Goal: Information Seeking & Learning: Learn about a topic

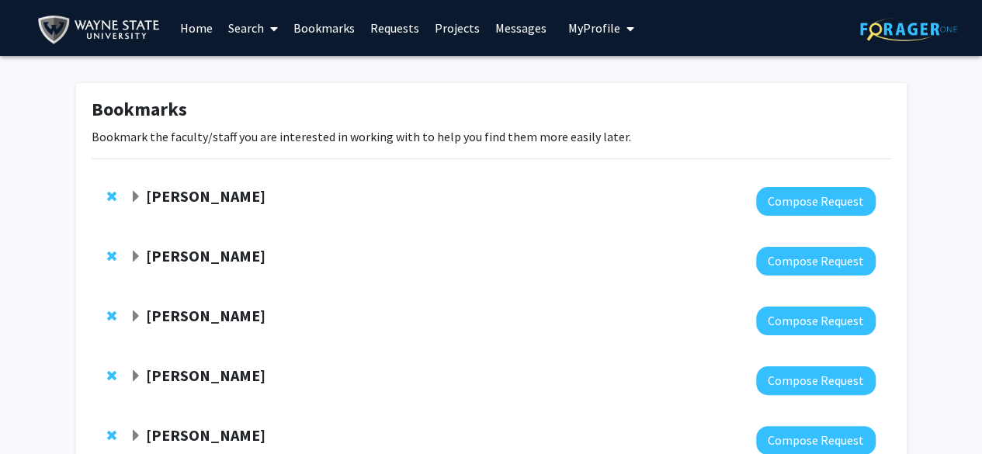
click at [182, 27] on link "Home" at bounding box center [196, 28] width 48 height 54
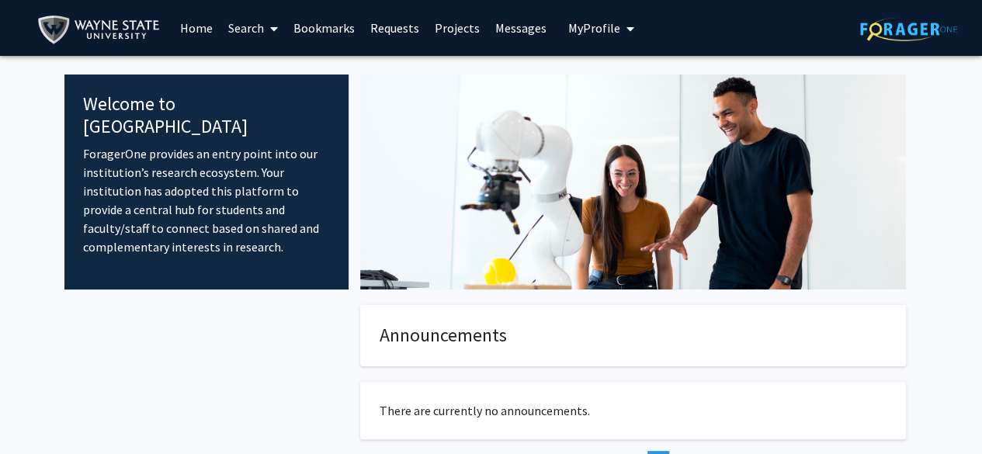
click at [909, 36] on img at bounding box center [908, 29] width 97 height 24
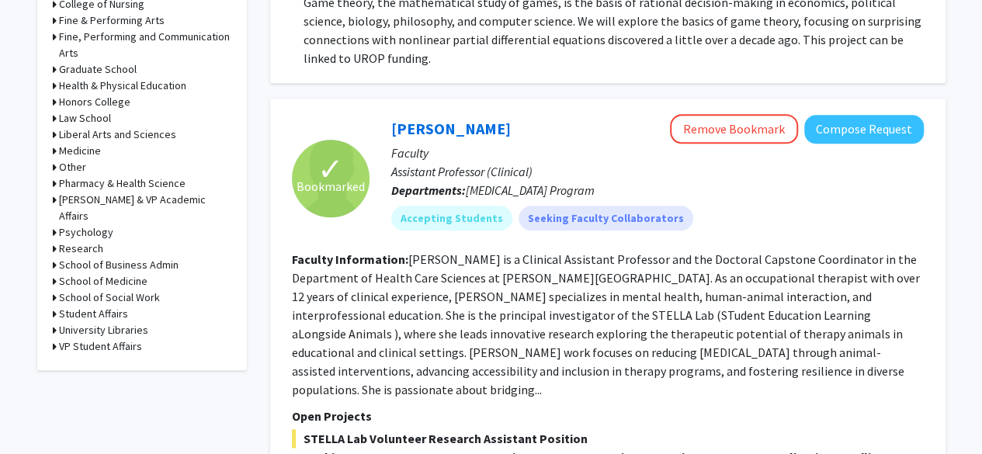
scroll to position [702, 0]
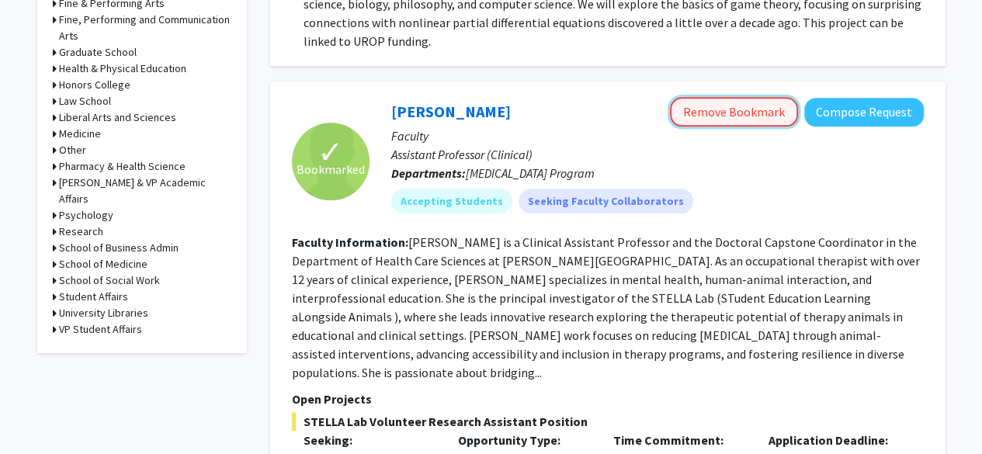
click at [733, 97] on button "Remove Bookmark" at bounding box center [734, 112] width 128 height 30
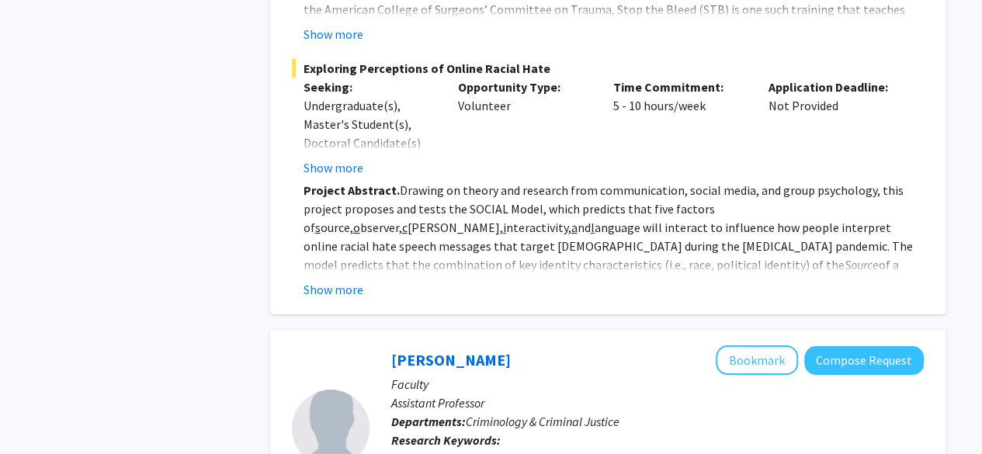
scroll to position [2790, 0]
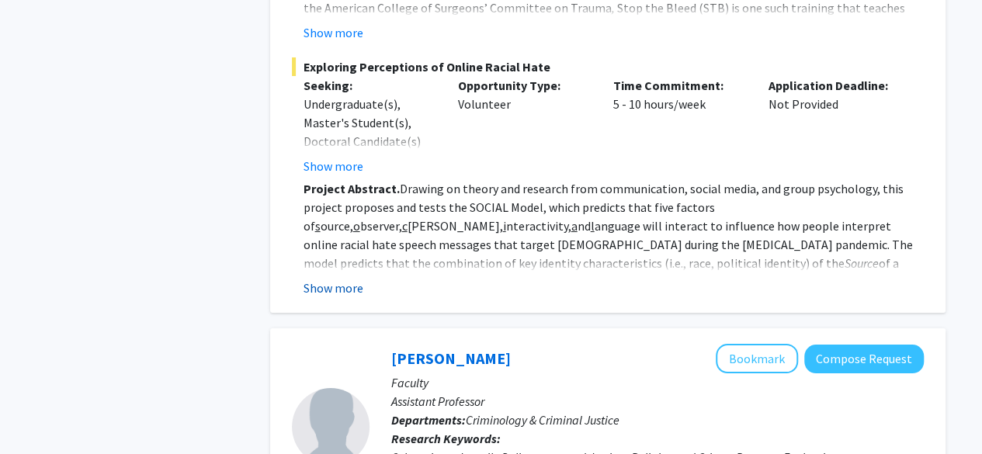
click at [331, 279] on button "Show more" at bounding box center [334, 288] width 60 height 19
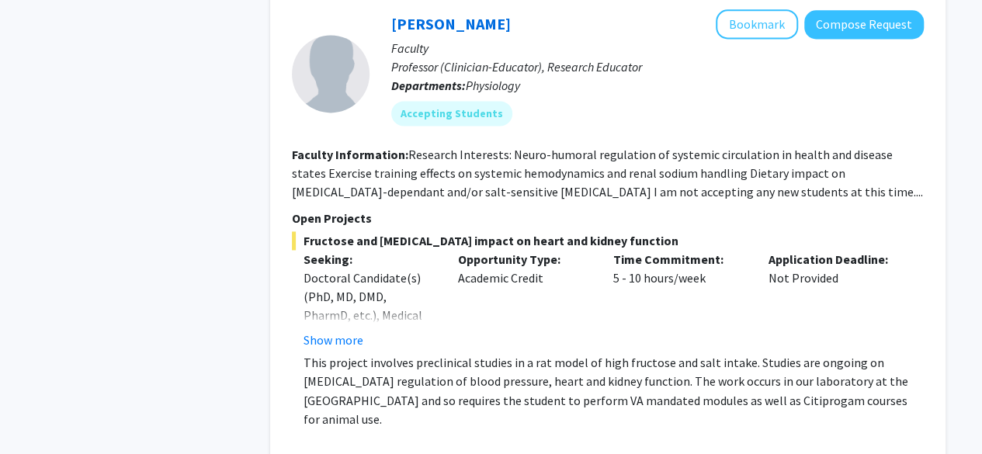
scroll to position [4027, 0]
click at [334, 330] on button "Show more" at bounding box center [334, 339] width 60 height 19
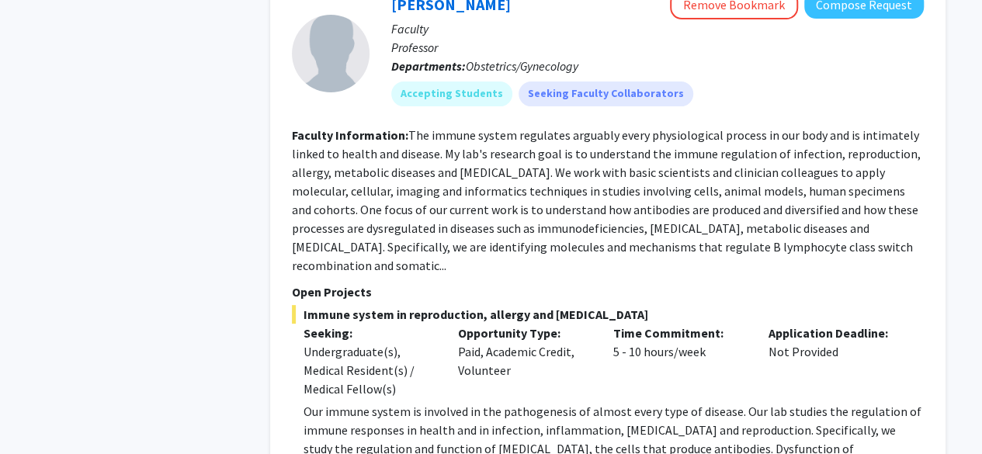
scroll to position [6013, 0]
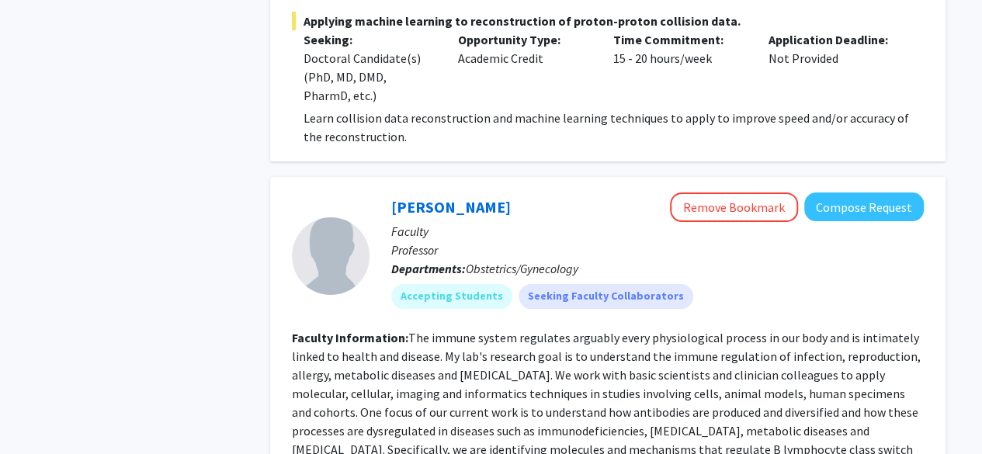
scroll to position [5681, 0]
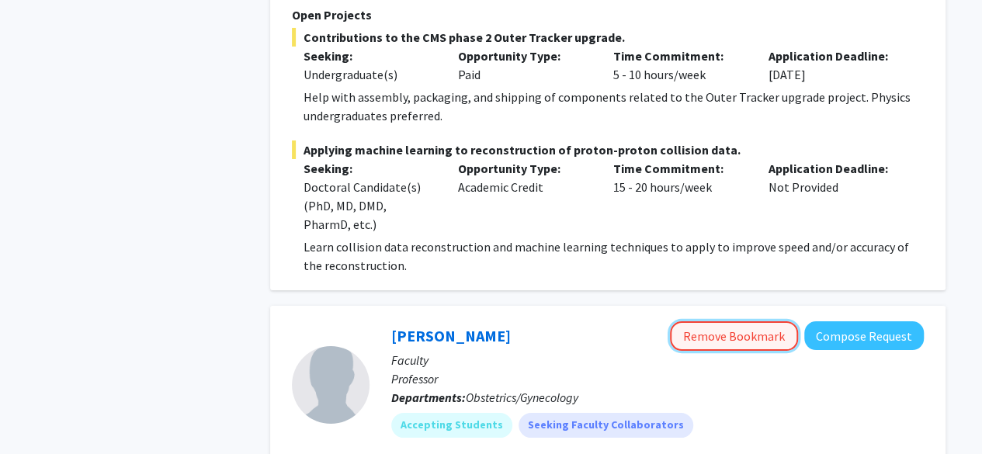
click at [737, 322] on button "Remove Bookmark" at bounding box center [734, 337] width 128 height 30
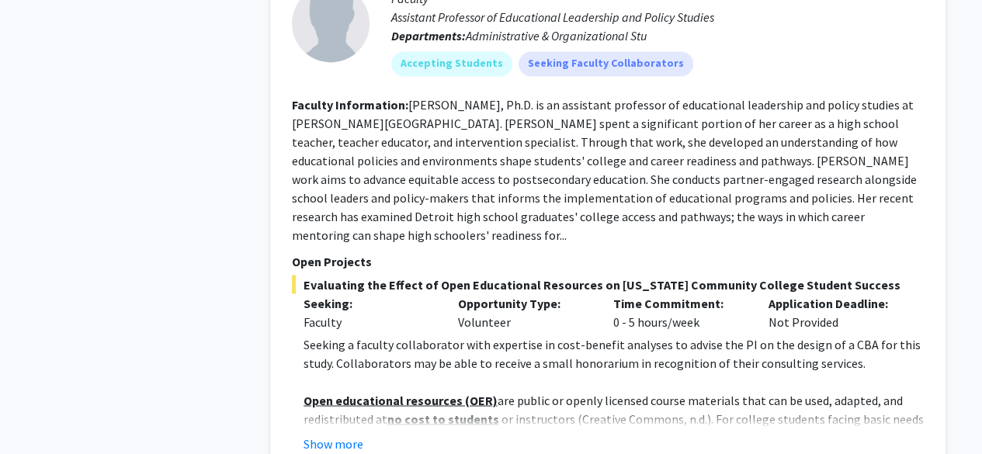
scroll to position [7099, 0]
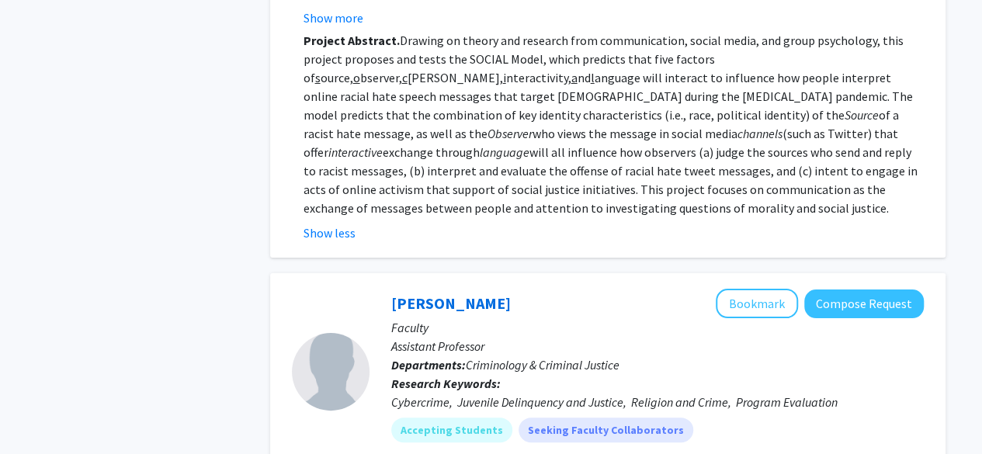
scroll to position [2937, 0]
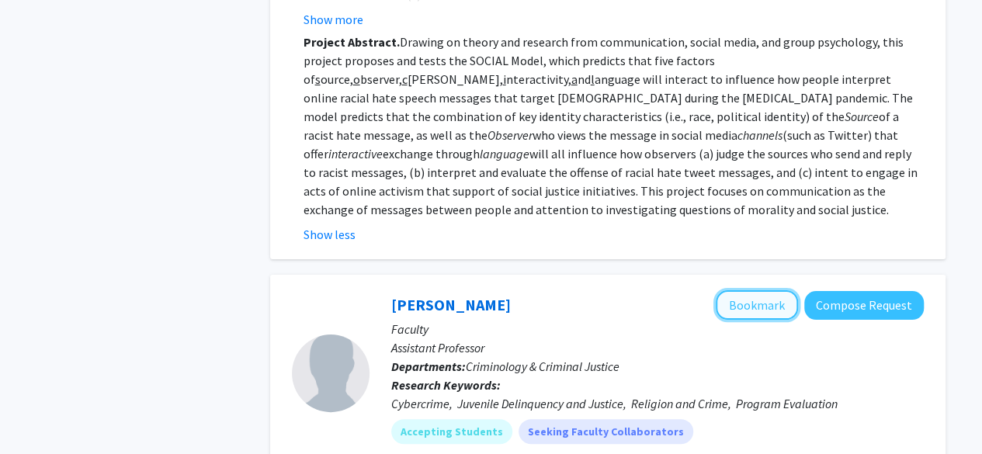
click at [763, 290] on button "Bookmark" at bounding box center [757, 305] width 82 height 30
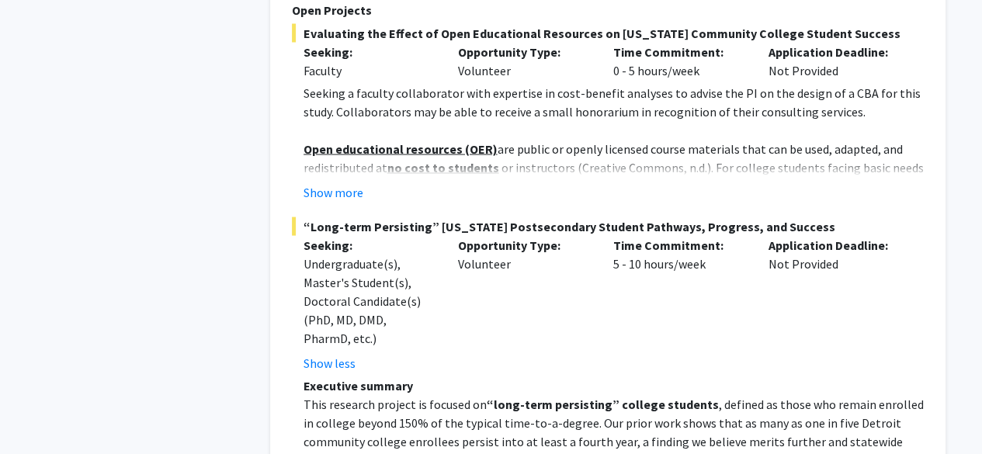
scroll to position [7377, 0]
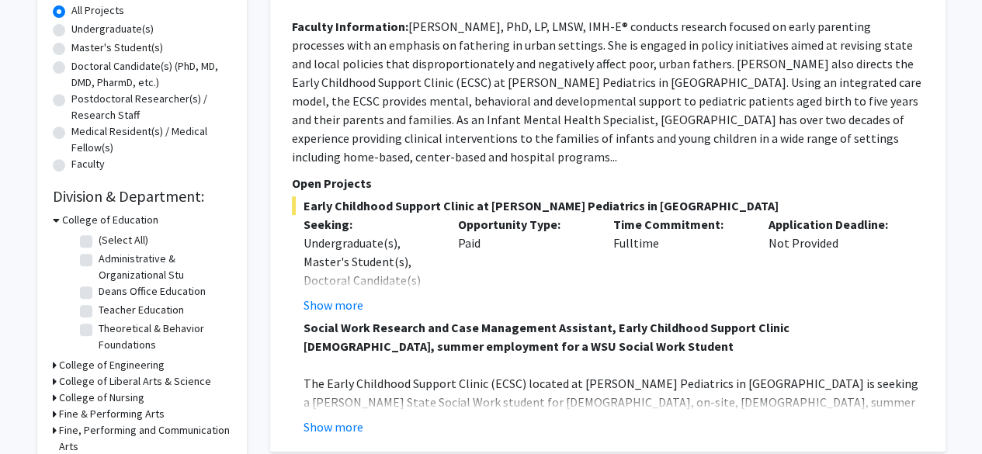
scroll to position [293, 0]
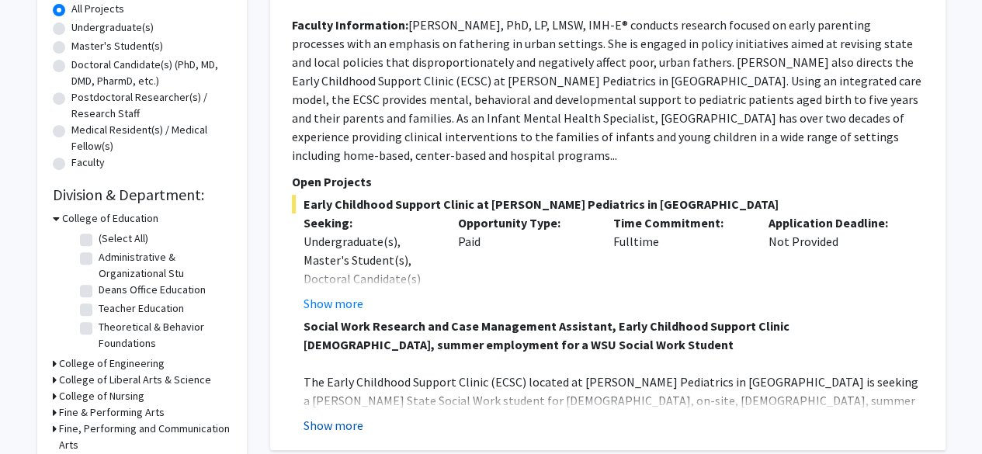
click at [360, 416] on button "Show more" at bounding box center [334, 425] width 60 height 19
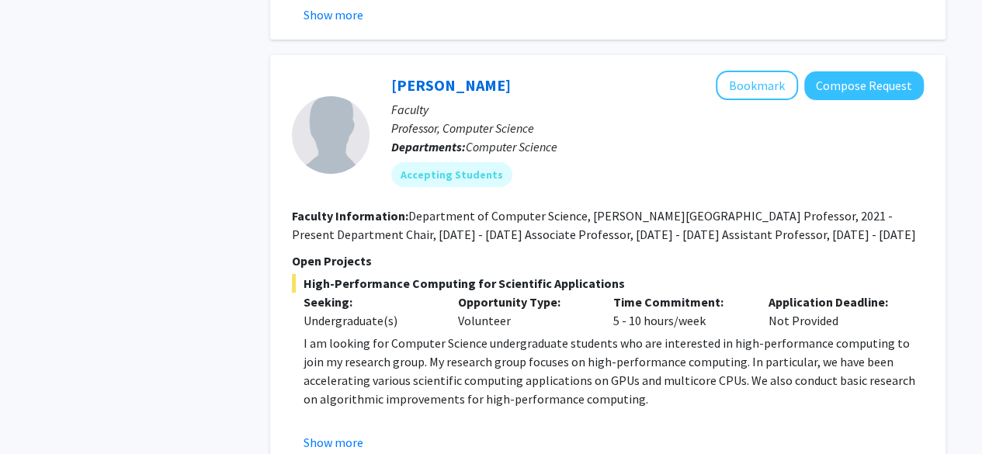
scroll to position [2918, 0]
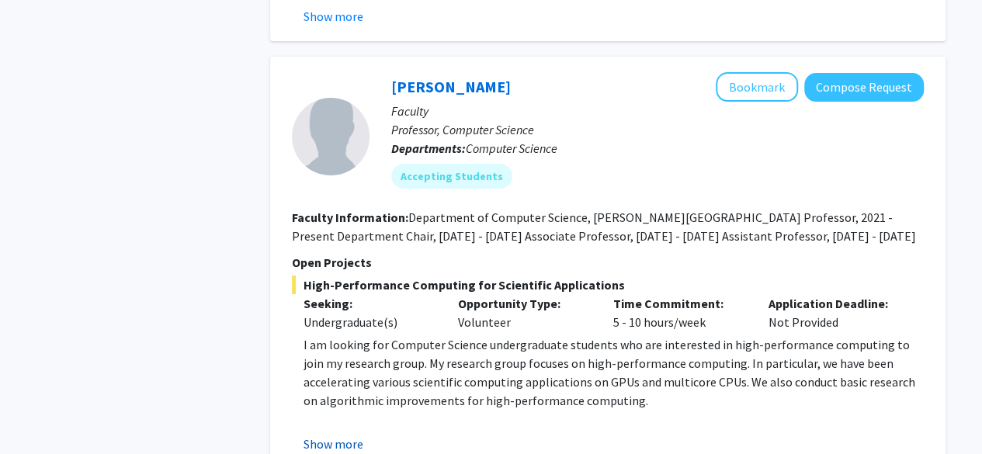
click at [357, 435] on button "Show more" at bounding box center [334, 444] width 60 height 19
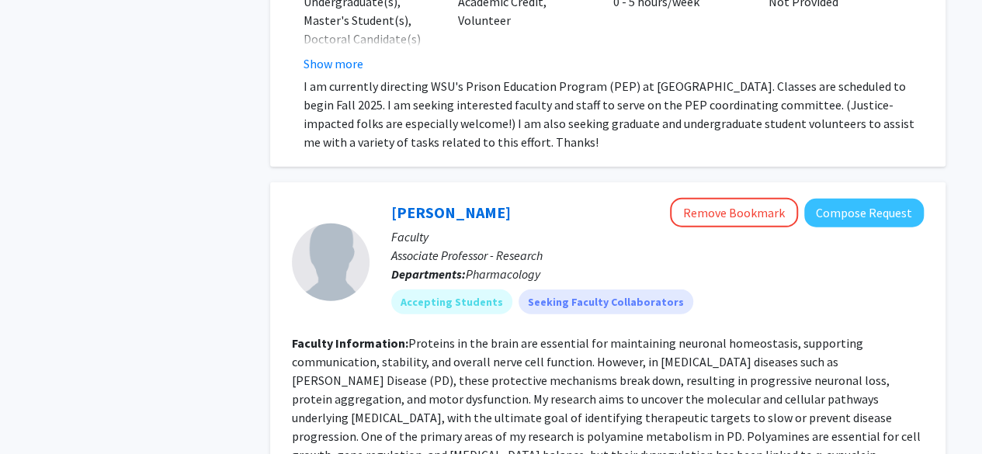
scroll to position [5171, 0]
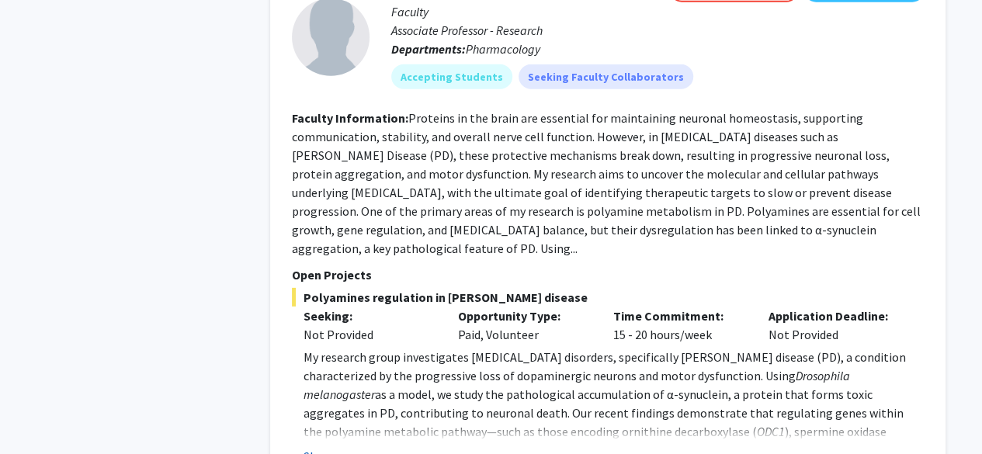
click at [349, 447] on button "Show more" at bounding box center [334, 456] width 60 height 19
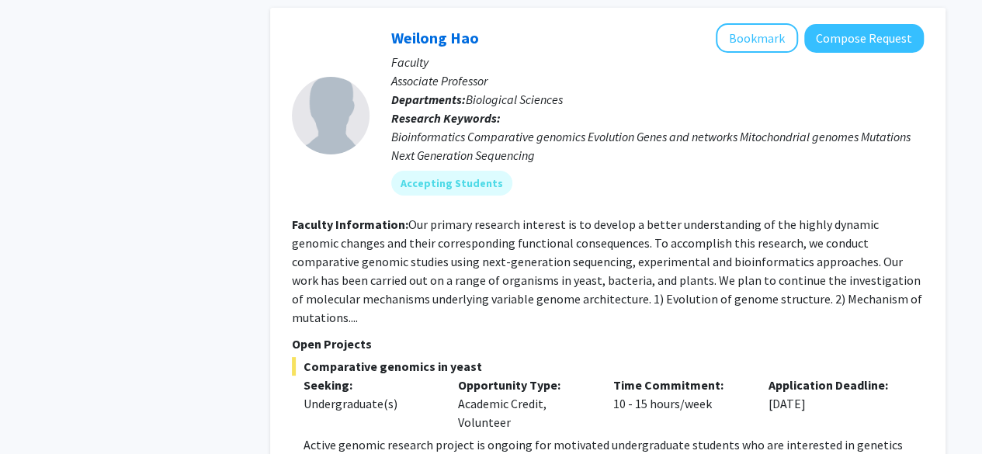
scroll to position [5903, 0]
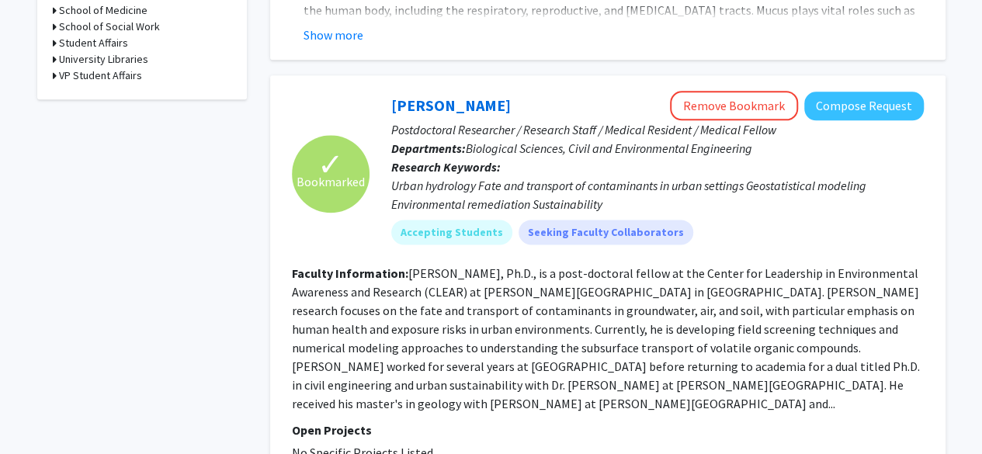
scroll to position [955, 0]
